Goal: Task Accomplishment & Management: Use online tool/utility

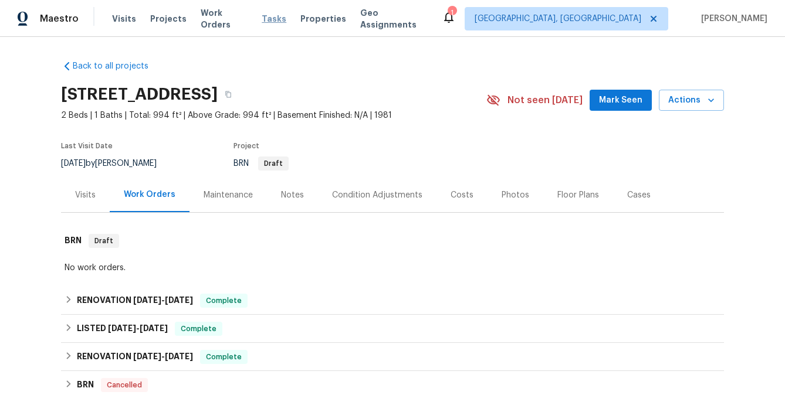
click at [263, 19] on span "Tasks" at bounding box center [274, 19] width 25 height 8
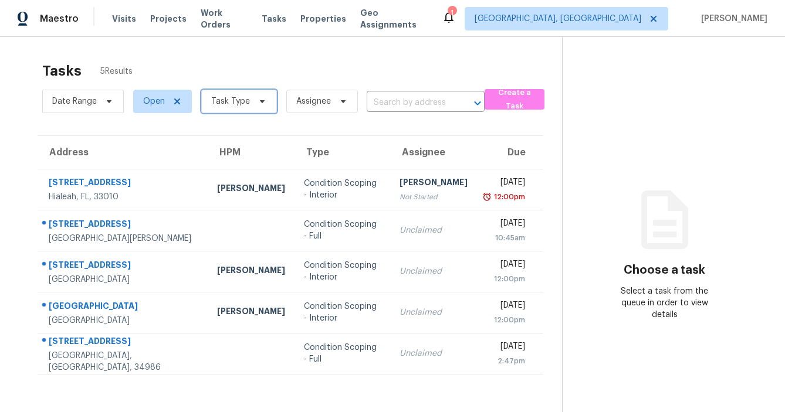
click at [237, 106] on span "Task Type" at bounding box center [230, 102] width 39 height 12
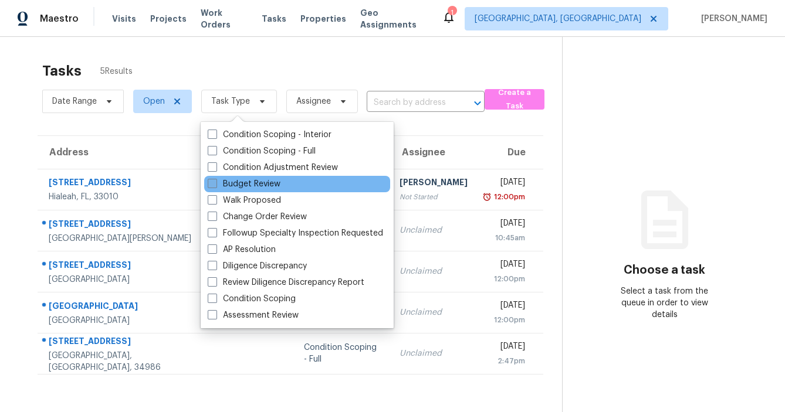
click at [238, 182] on label "Budget Review" at bounding box center [244, 184] width 73 height 12
click at [215, 182] on input "Budget Review" at bounding box center [212, 182] width 8 height 8
checkbox input "true"
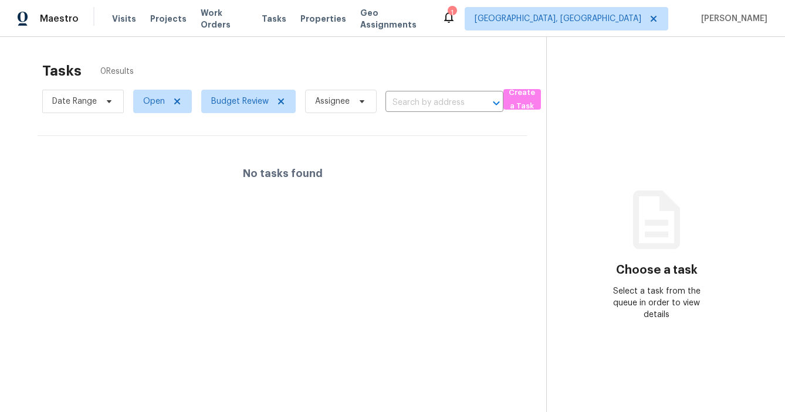
click at [127, 290] on section "Tasks 0 Results Date Range Open Budget Review Assignee ​ Create a Task No tasks…" at bounding box center [282, 253] width 527 height 394
click at [114, 19] on span "Visits" at bounding box center [124, 19] width 24 height 12
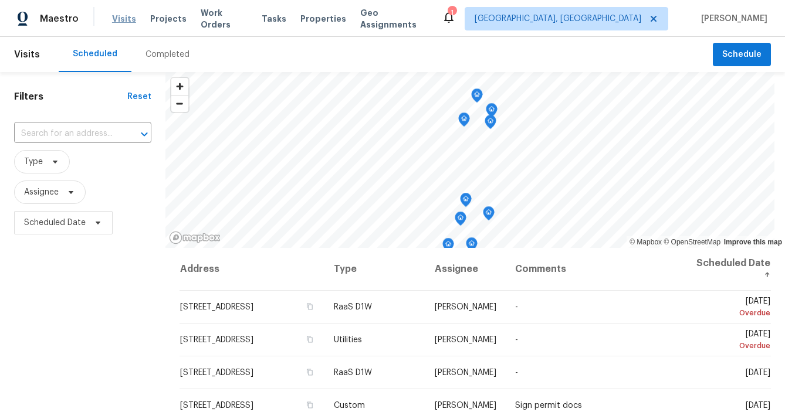
click at [126, 18] on span "Visits" at bounding box center [124, 19] width 24 height 12
click at [116, 23] on span "Visits" at bounding box center [124, 19] width 24 height 12
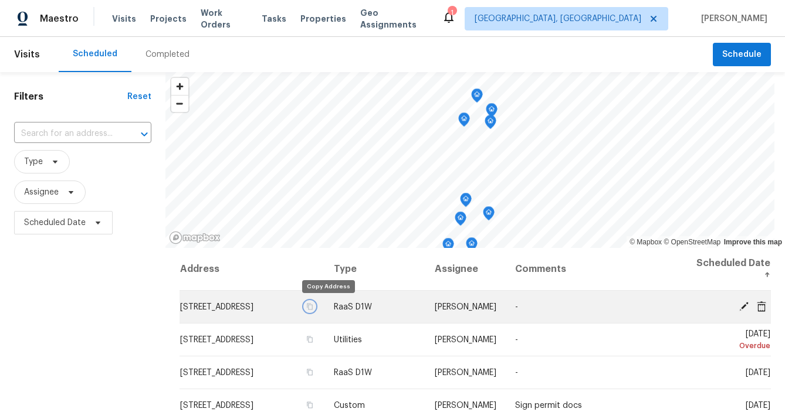
click at [313, 310] on icon "button" at bounding box center [309, 306] width 7 height 7
click at [741, 309] on icon at bounding box center [743, 305] width 9 height 9
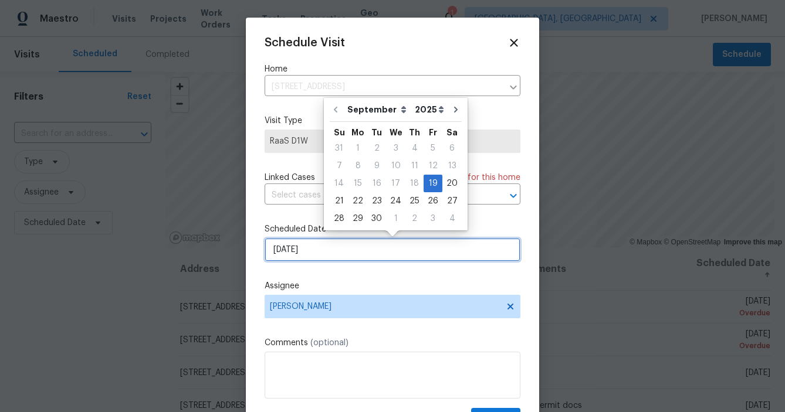
click at [321, 248] on input "[DATE]" at bounding box center [393, 249] width 256 height 23
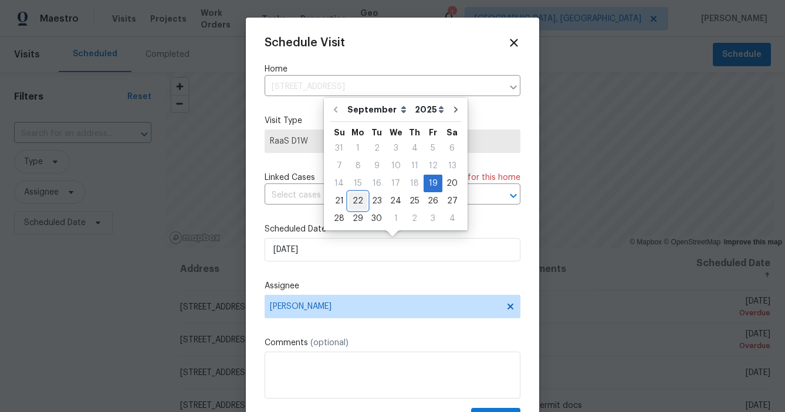
click at [361, 205] on div "22" at bounding box center [357, 201] width 19 height 16
type input "[DATE]"
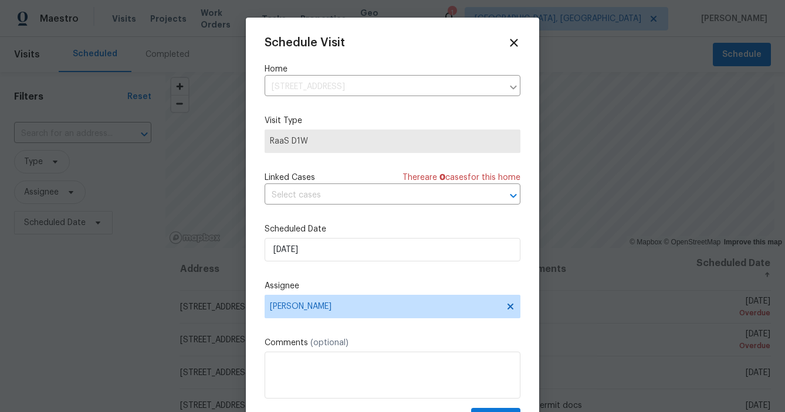
click at [528, 272] on div "Schedule Visit Home [STREET_ADDRESS] ​ Visit Type RaaS D1W Linked Cases There a…" at bounding box center [392, 223] width 293 height 411
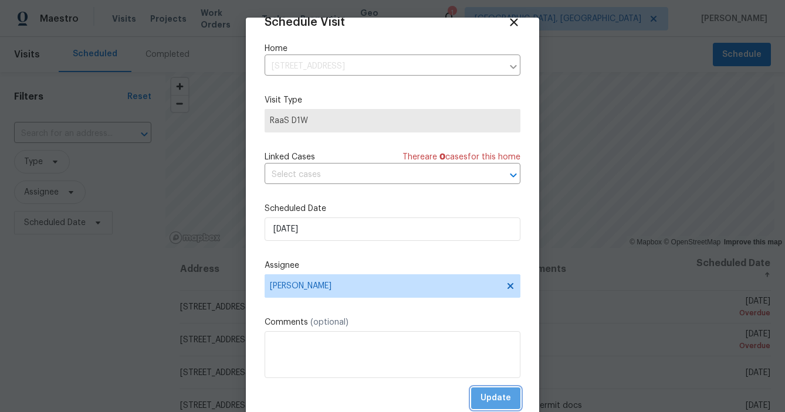
click at [492, 399] on span "Update" at bounding box center [495, 398] width 30 height 15
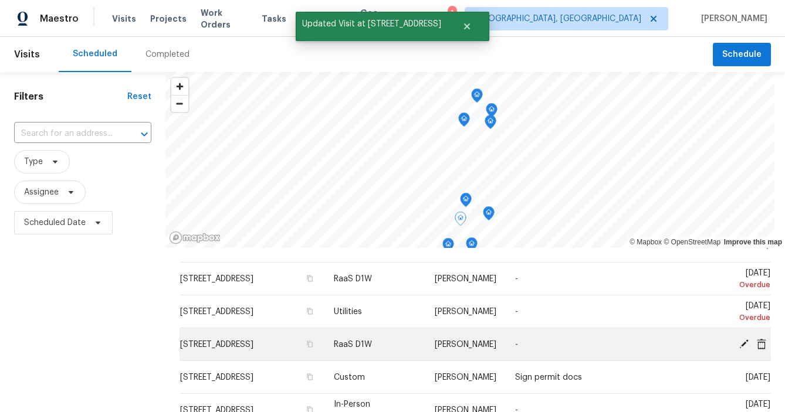
scroll to position [28, 0]
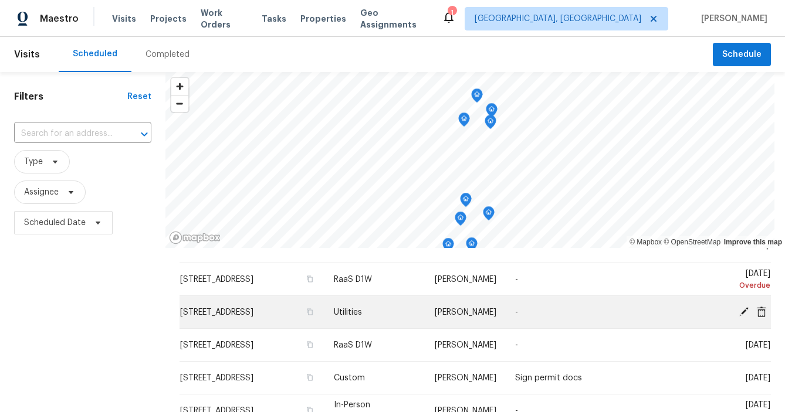
click at [744, 310] on icon at bounding box center [743, 311] width 9 height 9
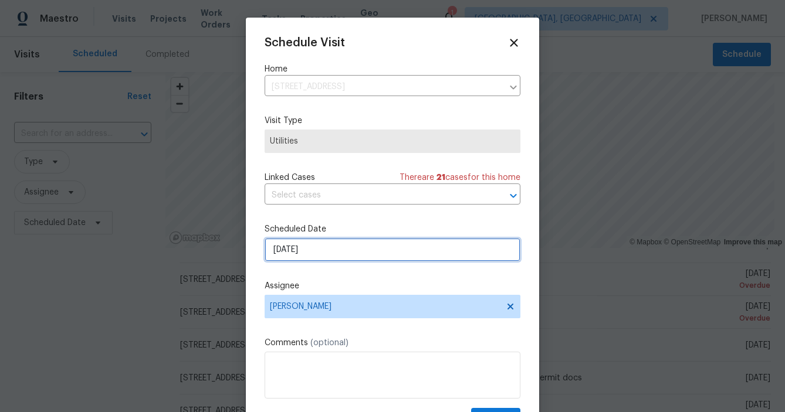
click at [326, 253] on input "[DATE]" at bounding box center [393, 249] width 256 height 23
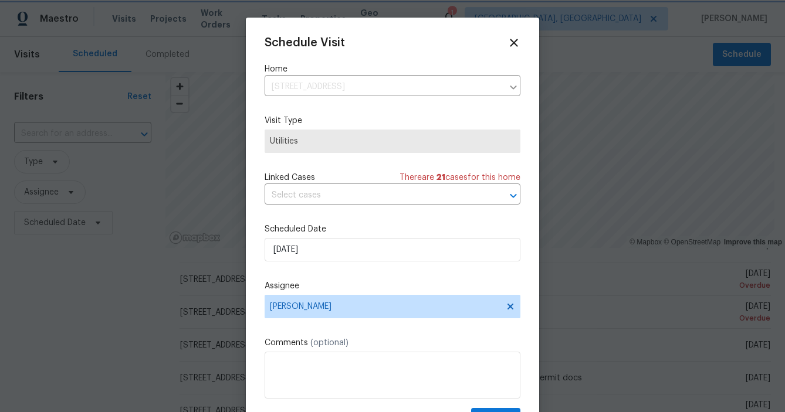
click at [453, 52] on div "Schedule Visit Home [STREET_ADDRESS] ​ Visit Type Utilities Linked Cases There …" at bounding box center [393, 233] width 256 height 394
click at [513, 44] on icon at bounding box center [514, 43] width 8 height 8
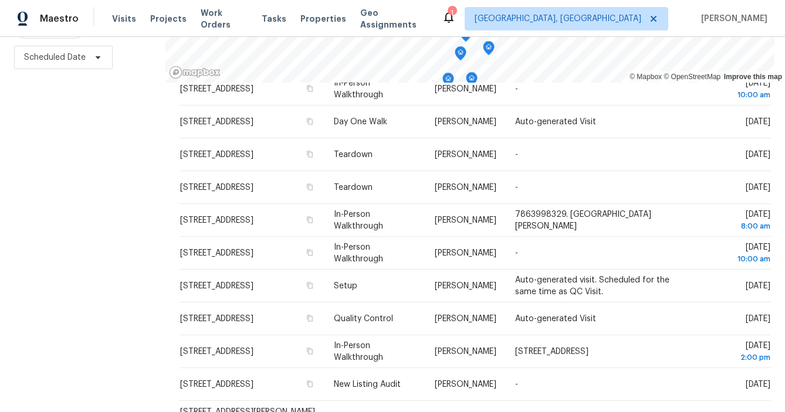
scroll to position [346, 0]
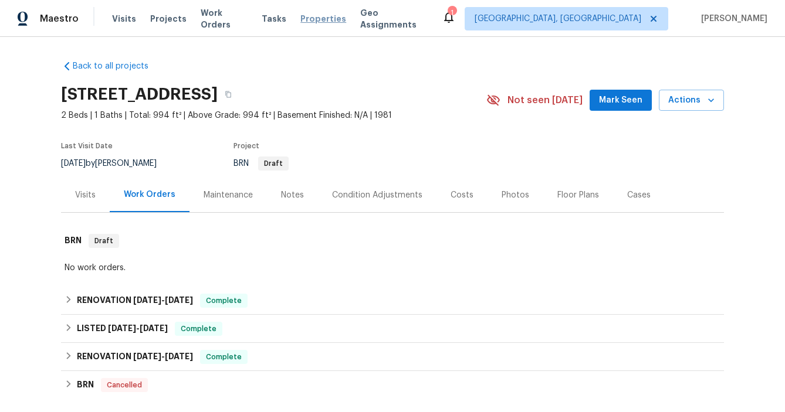
click at [320, 13] on span "Properties" at bounding box center [323, 19] width 46 height 12
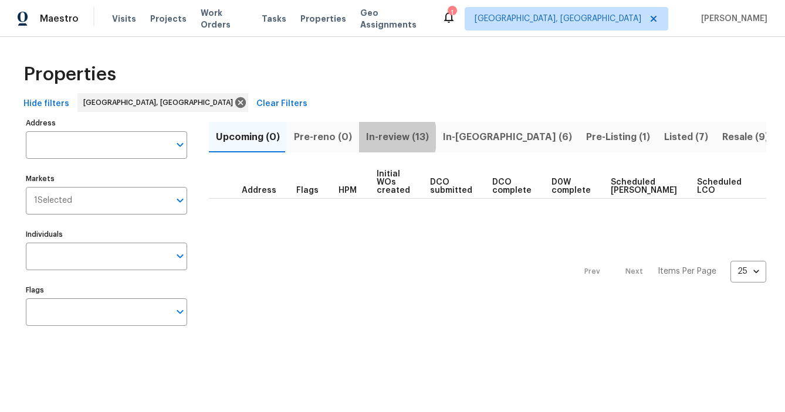
click at [377, 137] on span "In-review (13)" at bounding box center [397, 137] width 63 height 16
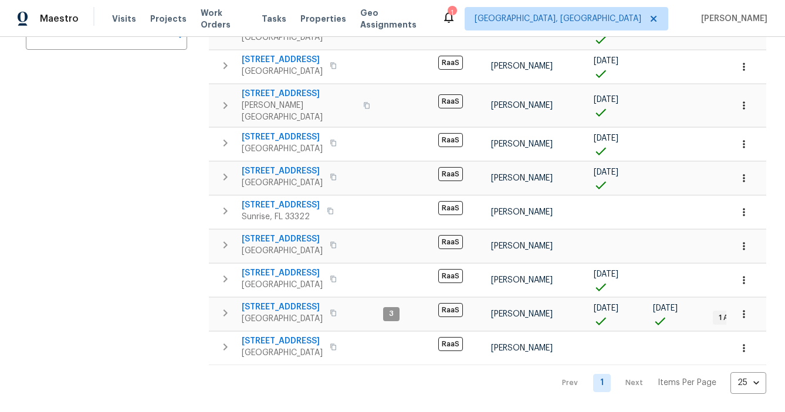
scroll to position [261, 0]
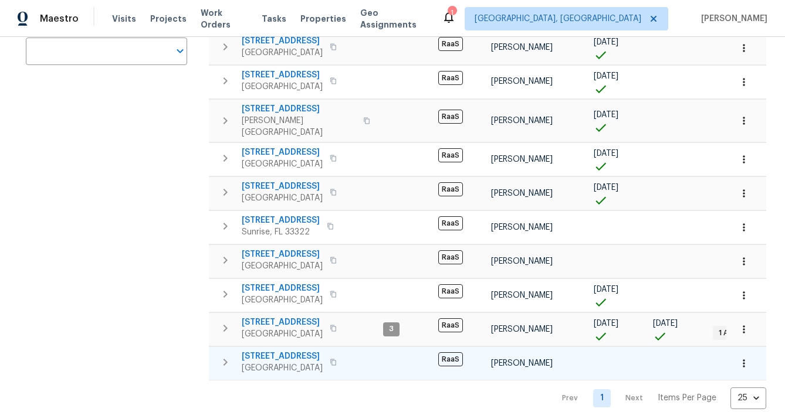
click at [279, 351] on span "710 NW 176th Ter" at bounding box center [282, 357] width 81 height 12
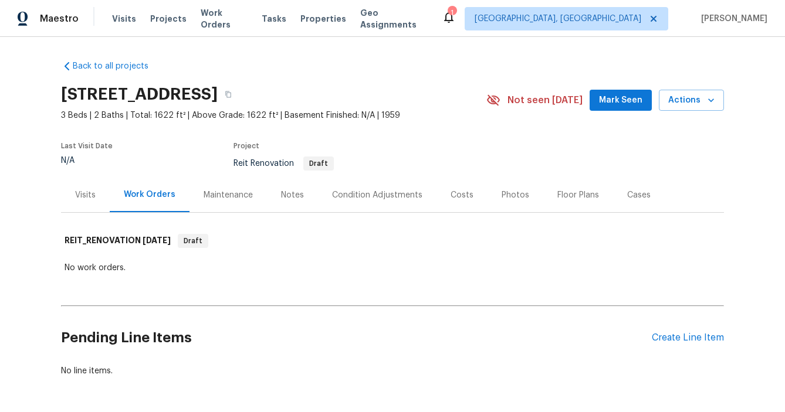
scroll to position [45, 0]
